Goal: Transaction & Acquisition: Purchase product/service

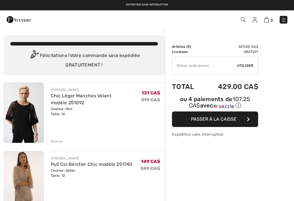
click at [53, 142] on div "Enlever" at bounding box center [57, 141] width 13 height 5
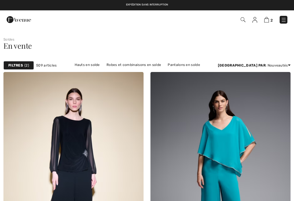
scroll to position [1, 0]
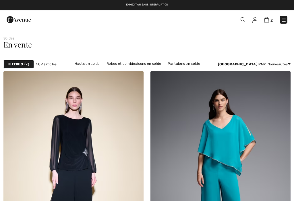
checkbox input "true"
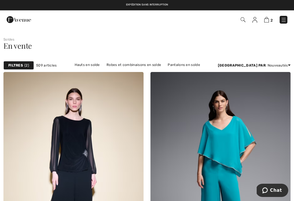
scroll to position [0, 0]
click at [285, 20] on img at bounding box center [284, 20] width 6 height 6
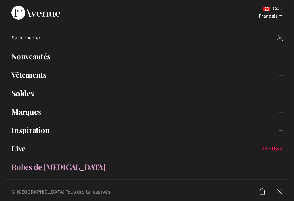
click at [47, 53] on link "Nouveautés Toggle submenu" at bounding box center [147, 56] width 283 height 13
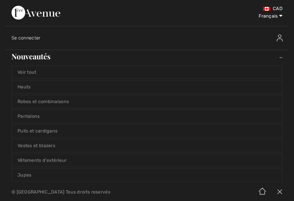
click at [31, 89] on link "Hauts" at bounding box center [147, 87] width 271 height 13
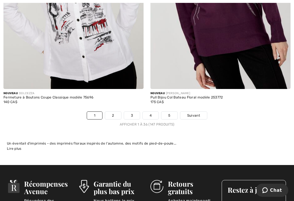
scroll to position [4266, 0]
click at [113, 112] on link "2" at bounding box center [113, 115] width 16 height 7
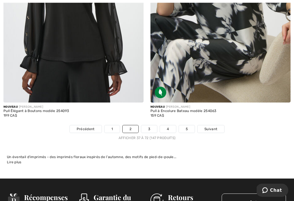
scroll to position [4338, 0]
click at [151, 125] on link "3" at bounding box center [149, 128] width 16 height 7
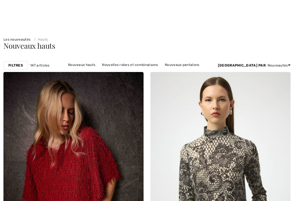
checkbox input "true"
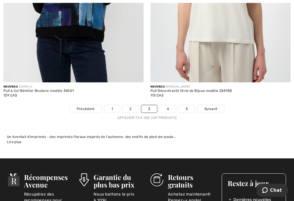
scroll to position [4386, 0]
click at [169, 105] on link "4" at bounding box center [168, 108] width 16 height 7
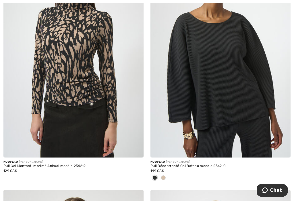
scroll to position [370, 0]
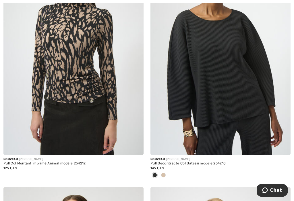
click at [168, 177] on div at bounding box center [221, 174] width 140 height 9
click at [165, 174] on span at bounding box center [163, 175] width 5 height 5
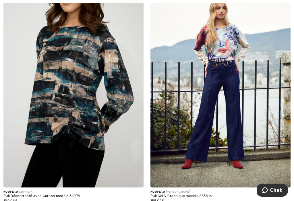
scroll to position [3282, 0]
click at [284, 176] on img at bounding box center [282, 178] width 5 height 5
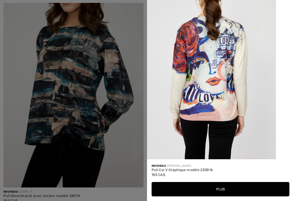
scroll to position [1063, 0]
click at [220, 196] on button "Plus" at bounding box center [221, 189] width 138 height 14
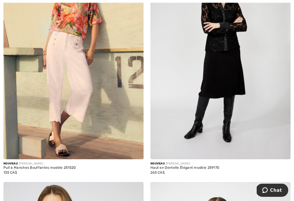
scroll to position [3544, 0]
click at [134, 148] on img at bounding box center [135, 150] width 5 height 5
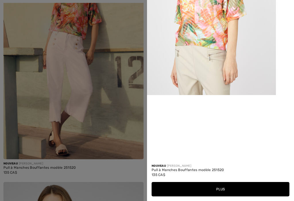
click at [133, 137] on div at bounding box center [147, 100] width 294 height 201
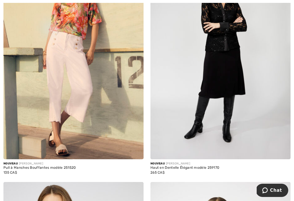
scroll to position [0, 0]
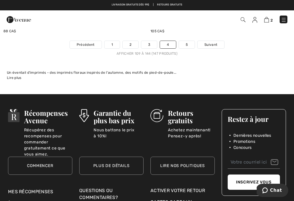
click at [191, 41] on link "5" at bounding box center [187, 44] width 16 height 7
click at [190, 41] on link "5" at bounding box center [187, 44] width 16 height 7
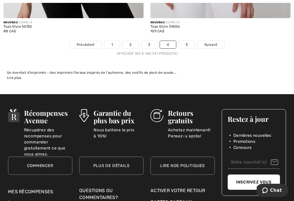
scroll to position [4393, 0]
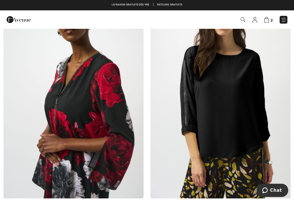
scroll to position [82, 0]
